Goal: Find specific page/section: Find specific page/section

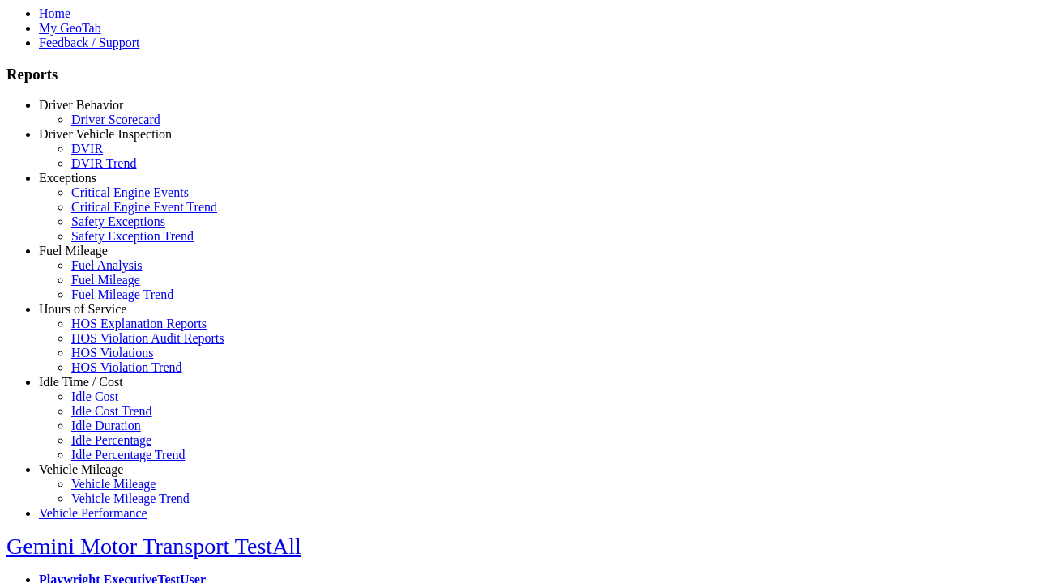
click at [93, 316] on link "Hours of Service" at bounding box center [82, 309] width 87 height 14
click at [105, 330] on link "HOS Explanation Reports" at bounding box center [138, 324] width 135 height 14
